Goal: Task Accomplishment & Management: Manage account settings

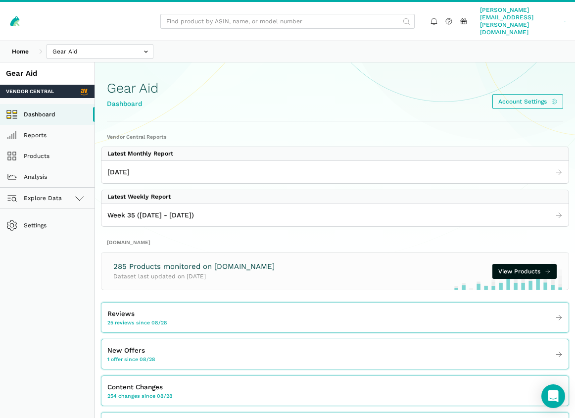
click at [510, 13] on span "[PERSON_NAME][EMAIL_ADDRESS][PERSON_NAME][DOMAIN_NAME]" at bounding box center [520, 21] width 81 height 30
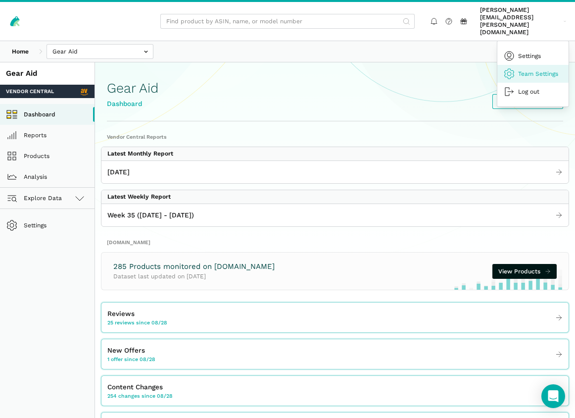
click at [529, 65] on link "Team Settings" at bounding box center [533, 74] width 71 height 18
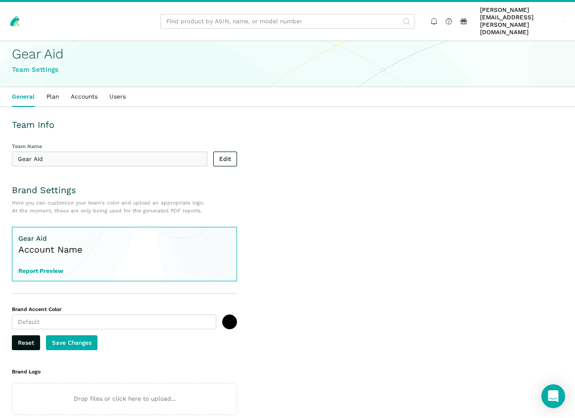
scroll to position [18, 0]
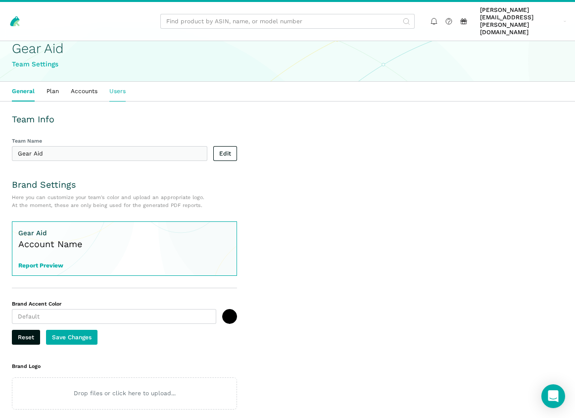
click at [115, 82] on link "Users" at bounding box center [117, 91] width 28 height 19
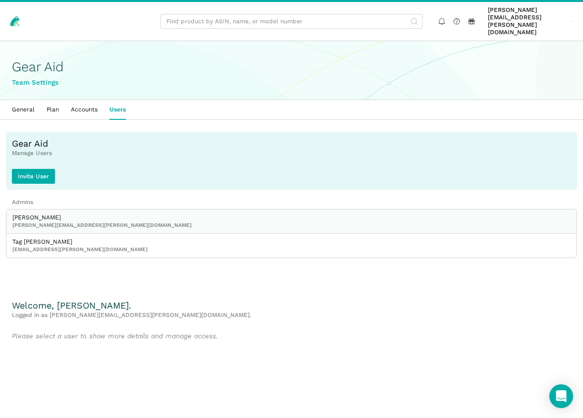
click at [101, 221] on span "[PERSON_NAME][EMAIL_ADDRESS][PERSON_NAME][DOMAIN_NAME]" at bounding box center [291, 224] width 558 height 7
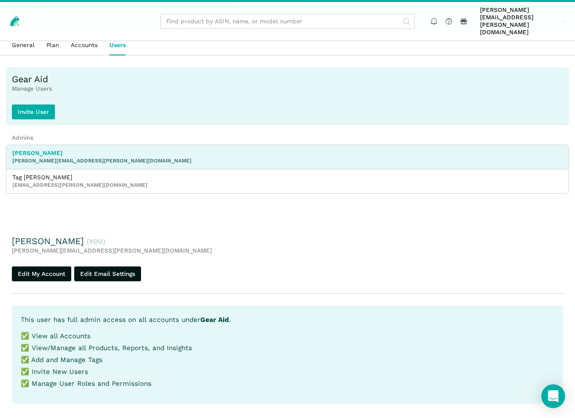
scroll to position [89, 0]
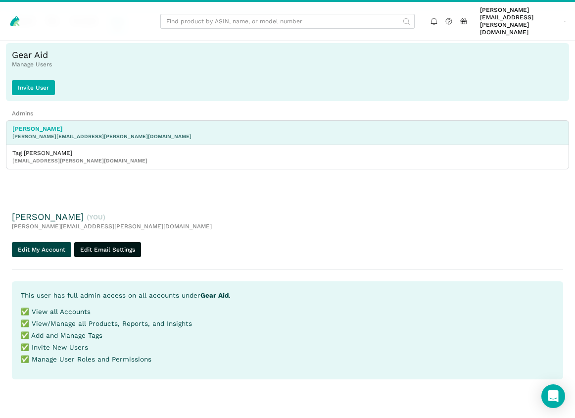
click at [38, 242] on link "Edit My Account" at bounding box center [41, 249] width 59 height 15
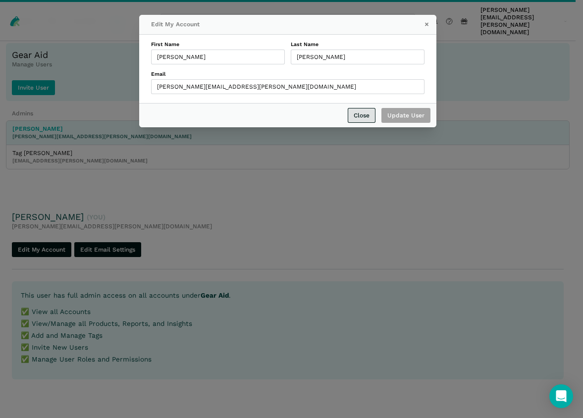
click at [368, 119] on link "Close" at bounding box center [362, 115] width 28 height 15
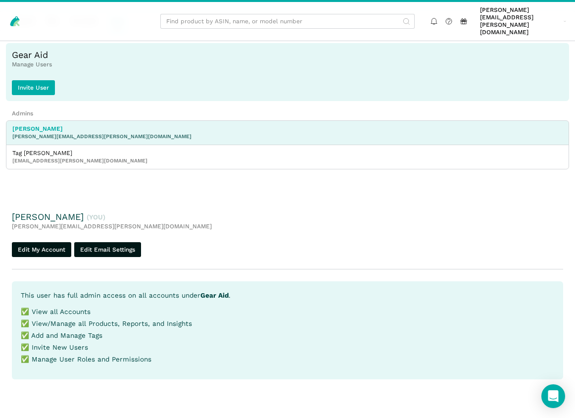
click at [103, 222] on div "Laurie Hutchinson (You) laurie.hutchinson@gearaid.com Edit My Account Edit Emai…" at bounding box center [288, 301] width 552 height 180
click at [103, 242] on link "Edit Email Settings" at bounding box center [107, 249] width 67 height 15
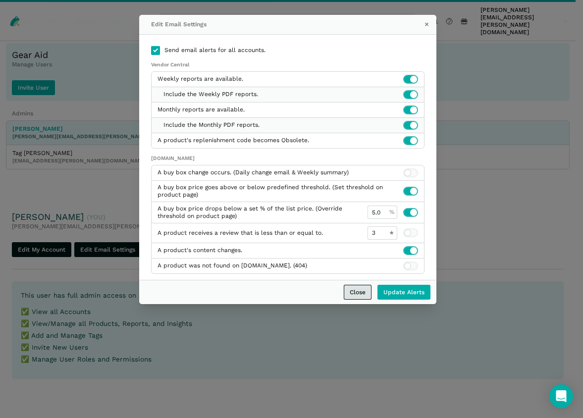
click at [357, 295] on link "Close" at bounding box center [358, 292] width 28 height 15
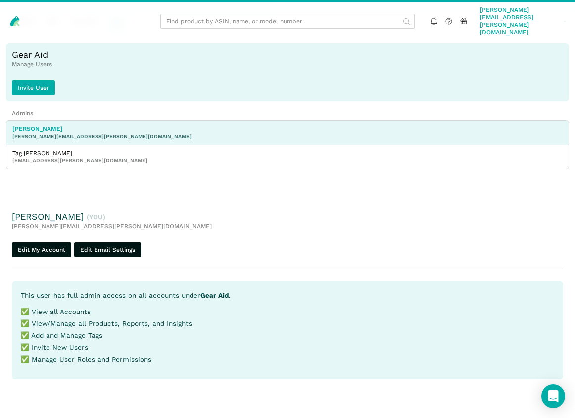
click at [480, 13] on span "[PERSON_NAME][EMAIL_ADDRESS][PERSON_NAME][DOMAIN_NAME]" at bounding box center [520, 21] width 81 height 30
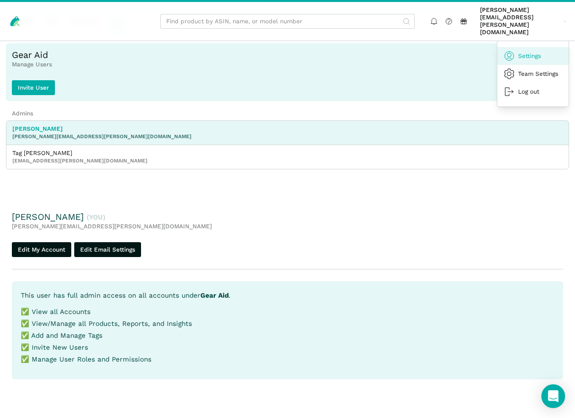
click at [528, 47] on link "Settings" at bounding box center [533, 56] width 71 height 18
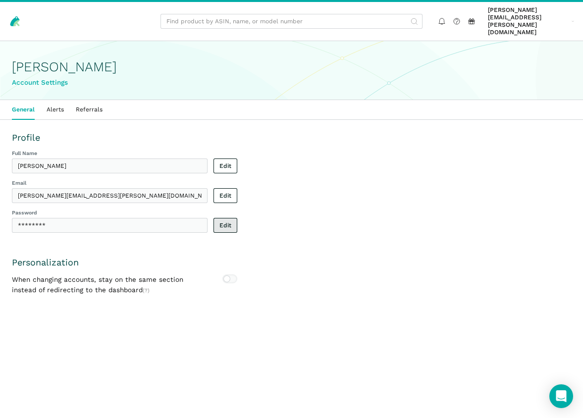
click at [237, 218] on link "Edit" at bounding box center [225, 225] width 24 height 15
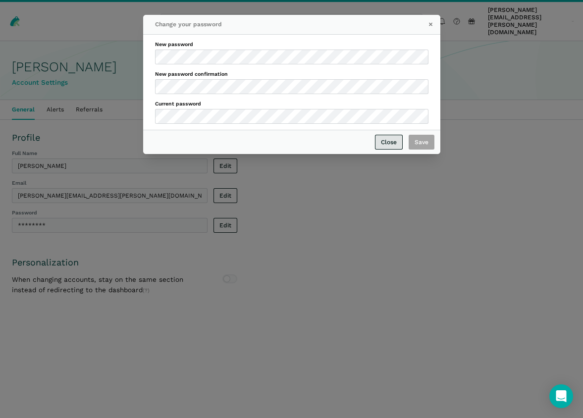
click at [390, 141] on link "Close" at bounding box center [389, 142] width 28 height 15
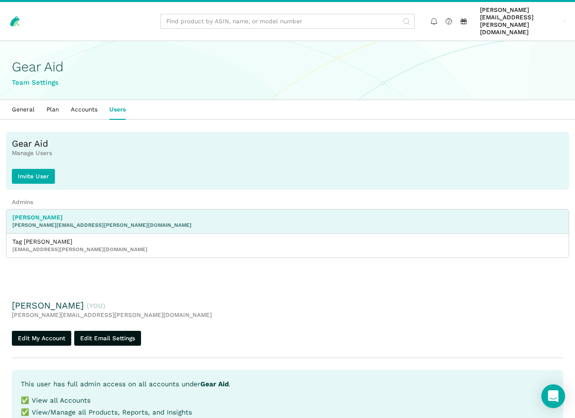
scroll to position [89, 0]
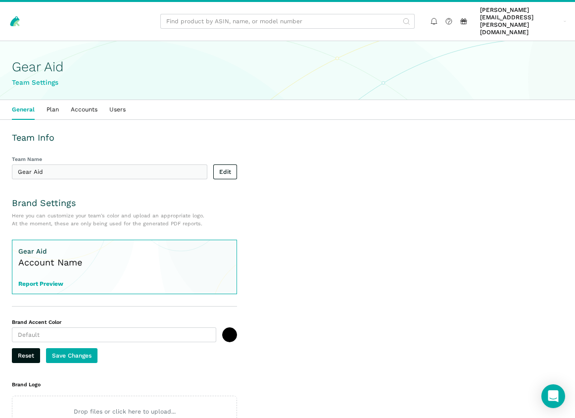
scroll to position [18, 0]
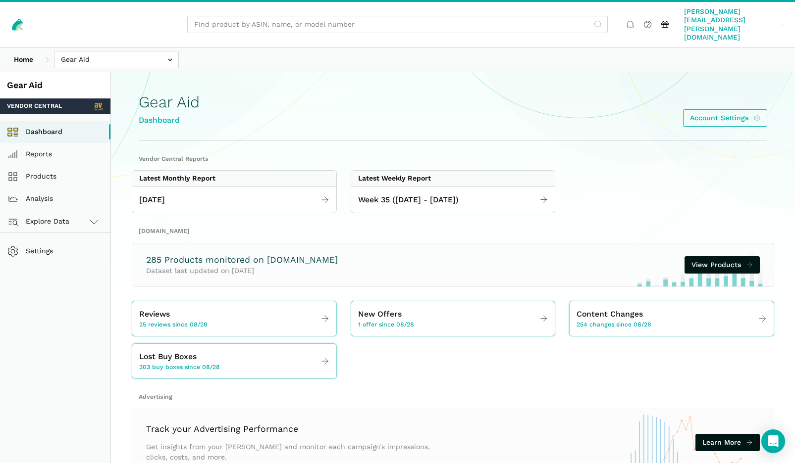
click at [694, 13] on span "[PERSON_NAME][EMAIL_ADDRESS][PERSON_NAME][DOMAIN_NAME]" at bounding box center [731, 24] width 94 height 35
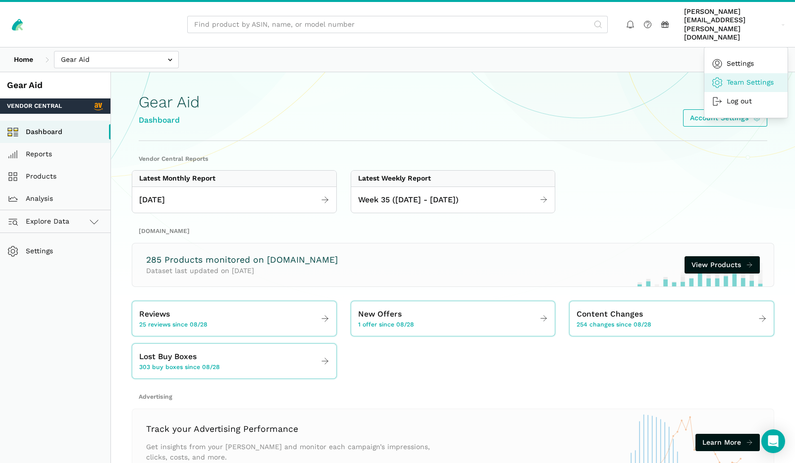
click at [750, 73] on link "Team Settings" at bounding box center [745, 82] width 83 height 19
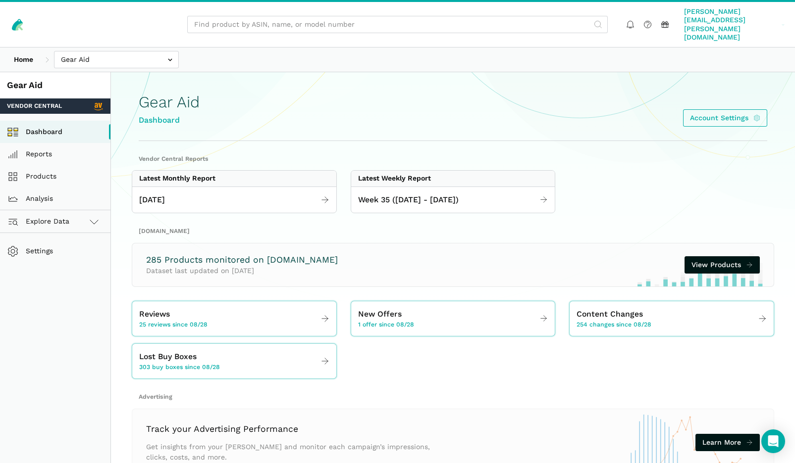
click at [721, 18] on span "laurie.hutchinson@gearaid.com" at bounding box center [731, 24] width 94 height 35
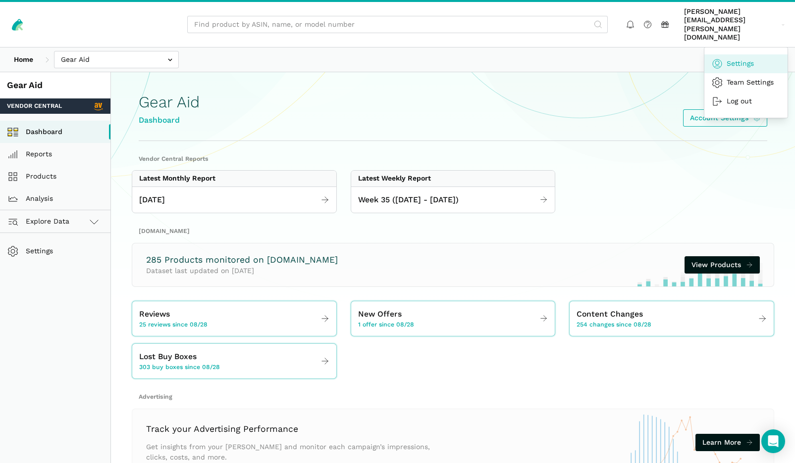
click at [749, 54] on link "Settings" at bounding box center [745, 63] width 83 height 19
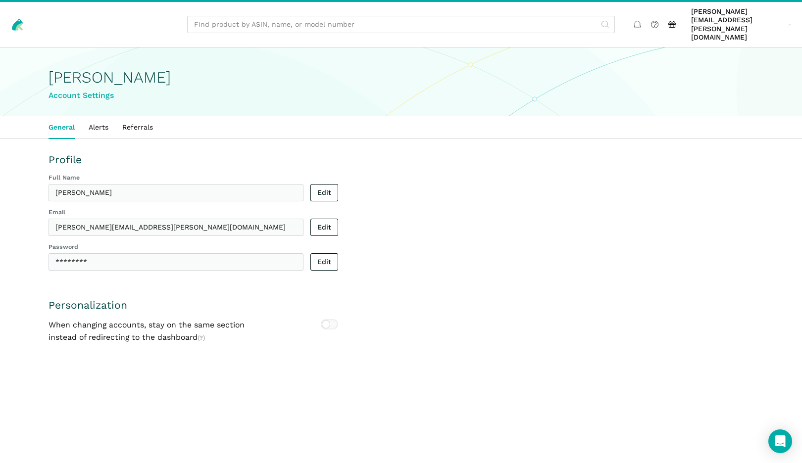
click at [536, 196] on div "Profile Full Name [PERSON_NAME] Edit Email [PERSON_NAME][EMAIL_ADDRESS][PERSON_…" at bounding box center [401, 248] width 705 height 191
click at [712, 12] on span "[PERSON_NAME][EMAIL_ADDRESS][PERSON_NAME][DOMAIN_NAME]" at bounding box center [738, 24] width 94 height 35
click at [740, 92] on link "Log out" at bounding box center [752, 101] width 83 height 19
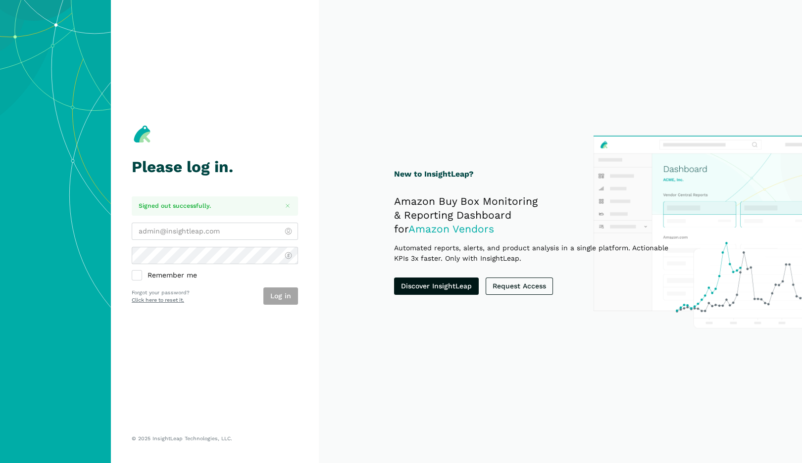
click at [315, 358] on section "Please log in. Signed out successfully. Remember me Log in Forgot your password…" at bounding box center [215, 231] width 208 height 463
click at [176, 301] on link "Click here to reset it." at bounding box center [158, 300] width 52 height 6
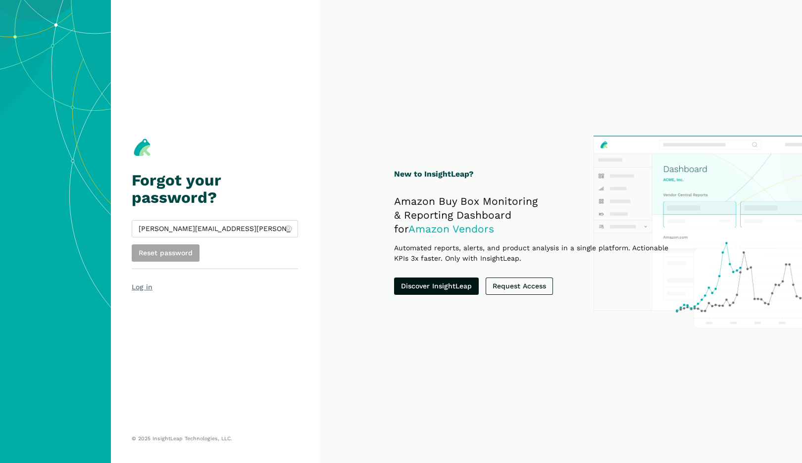
type input "[PERSON_NAME][EMAIL_ADDRESS][PERSON_NAME][DOMAIN_NAME]"
click at [363, 190] on section "New to InsightLeap? Amazon Buy Box Monitoring & Reporting Dashboard for Amazon …" at bounding box center [560, 231] width 483 height 463
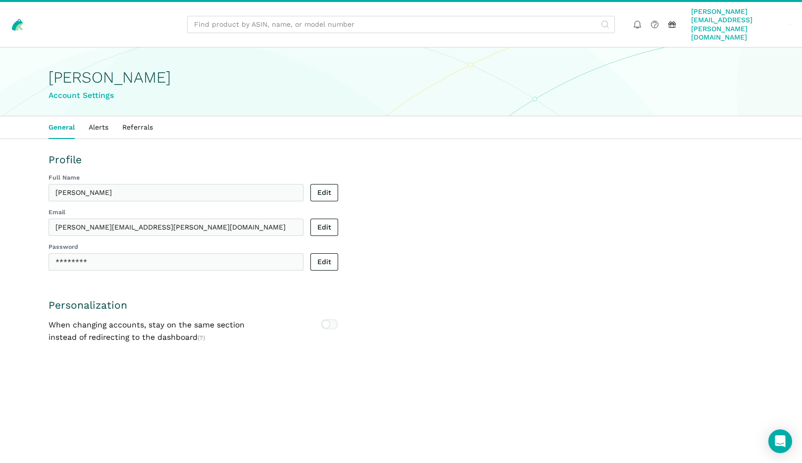
click at [745, 18] on span "[PERSON_NAME][EMAIL_ADDRESS][PERSON_NAME][DOMAIN_NAME]" at bounding box center [738, 24] width 94 height 35
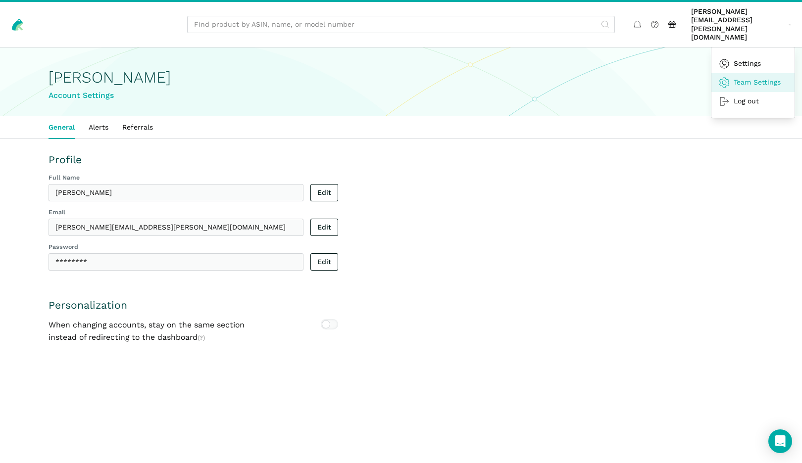
click at [739, 73] on link "Team Settings" at bounding box center [752, 82] width 83 height 19
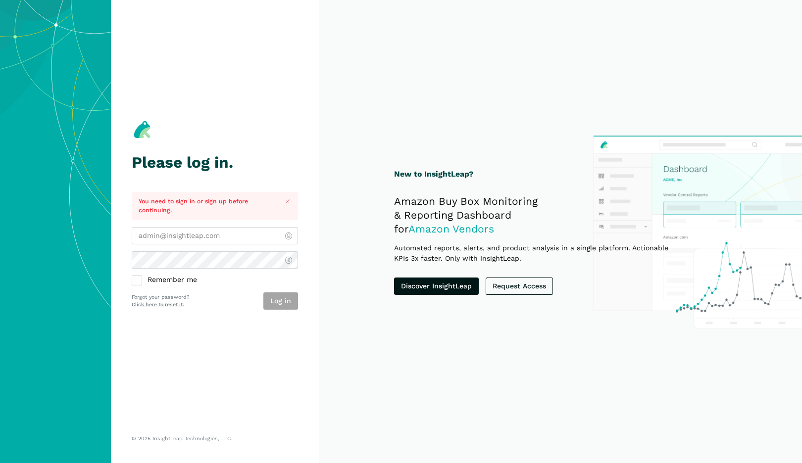
type input "brendan@insightleap.com"
